Goal: Task Accomplishment & Management: Manage account settings

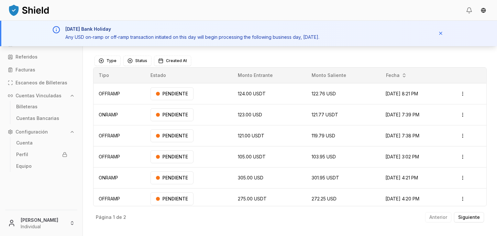
drag, startPoint x: 216, startPoint y: 181, endPoint x: 72, endPoint y: 137, distance: 151.4
click at [104, 160] on html "Transacciones Cuenta Virtual Referidos Facturas Escaneos de Billeteras Cuentas …" at bounding box center [248, 118] width 497 height 236
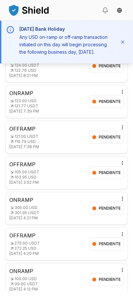
click at [70, 102] on div "ONRAMP 123.00 USD 121.77 USDT [DATE] 7:39 PM PENDIENTE Open menu" at bounding box center [66, 101] width 115 height 25
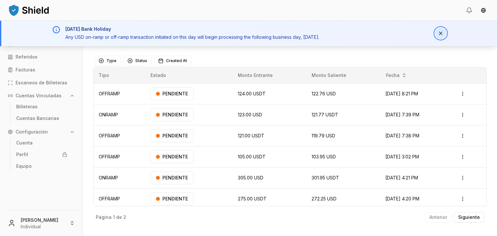
click at [441, 34] on button "Dismiss notification" at bounding box center [440, 33] width 11 height 11
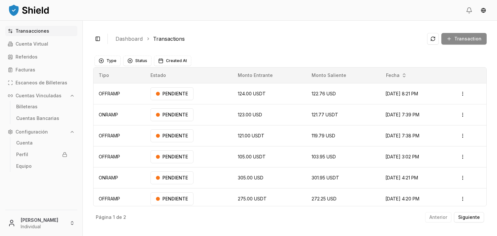
click at [144, 30] on div "Toggle Sidebar Dashboard Transactions Transaction OFFRAMP 124.00 USDT 122.76 US…" at bounding box center [290, 129] width 414 height 216
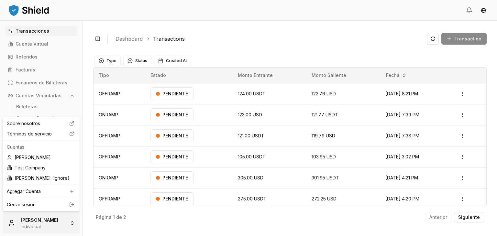
click at [31, 233] on html "Transacciones Cuenta Virtual Referidos Facturas Escaneos de Billeteras Cuentas …" at bounding box center [248, 118] width 497 height 236
click at [61, 206] on link "Cerrar sesión" at bounding box center [41, 205] width 69 height 6
